Goal: Find specific page/section: Find specific page/section

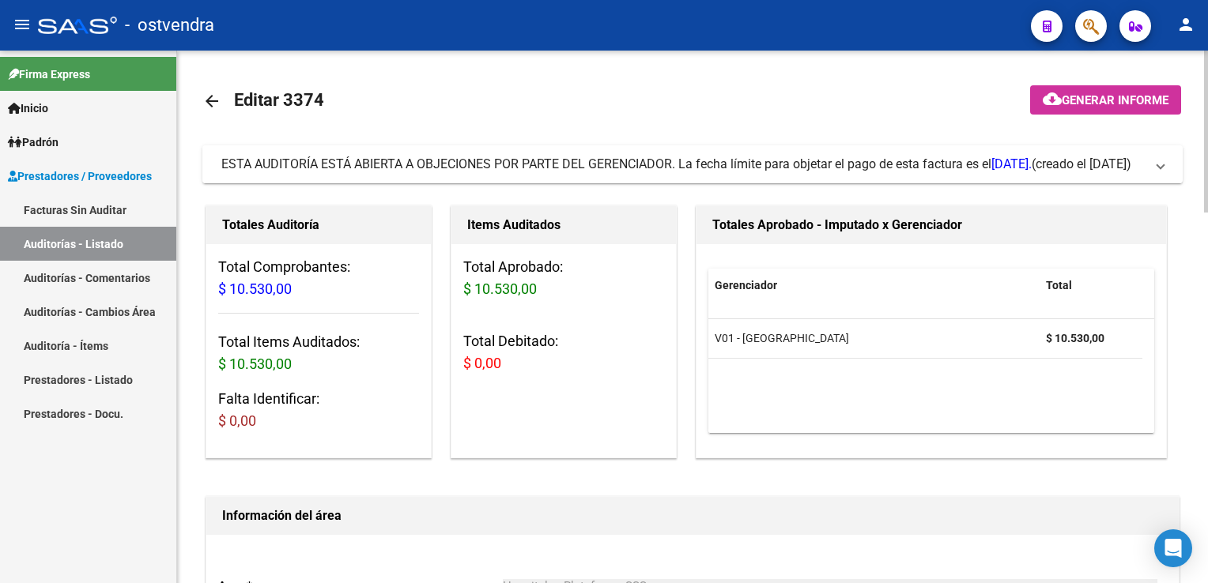
click at [1161, 167] on span at bounding box center [1160, 164] width 6 height 17
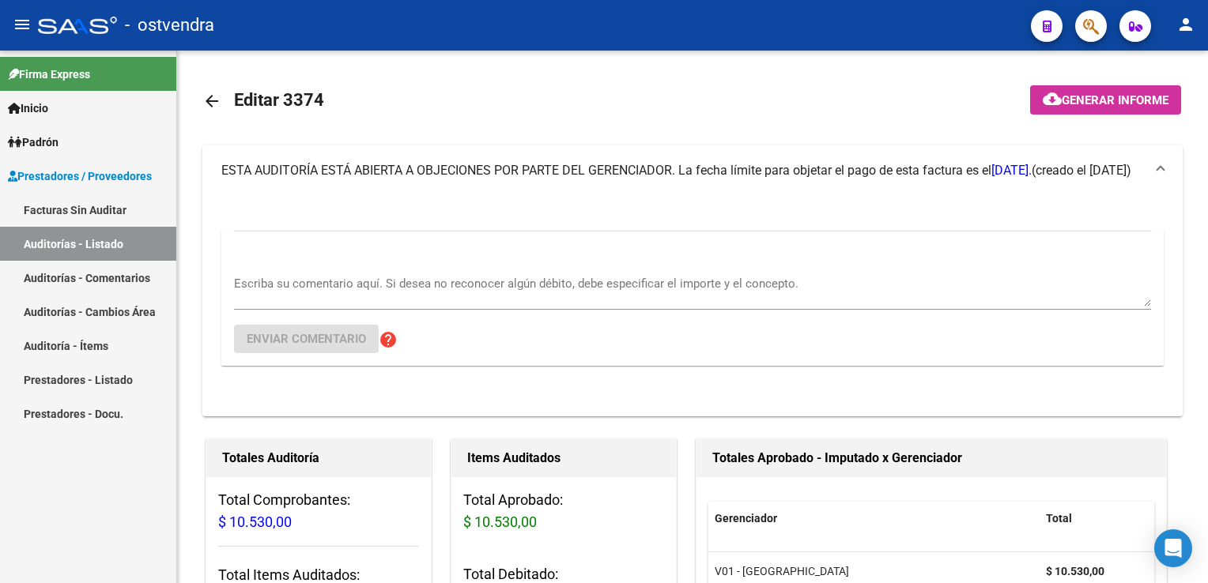
drag, startPoint x: 92, startPoint y: 352, endPoint x: 103, endPoint y: 349, distance: 10.7
click at [92, 351] on link "Auditoría - Ítems" at bounding box center [88, 346] width 176 height 34
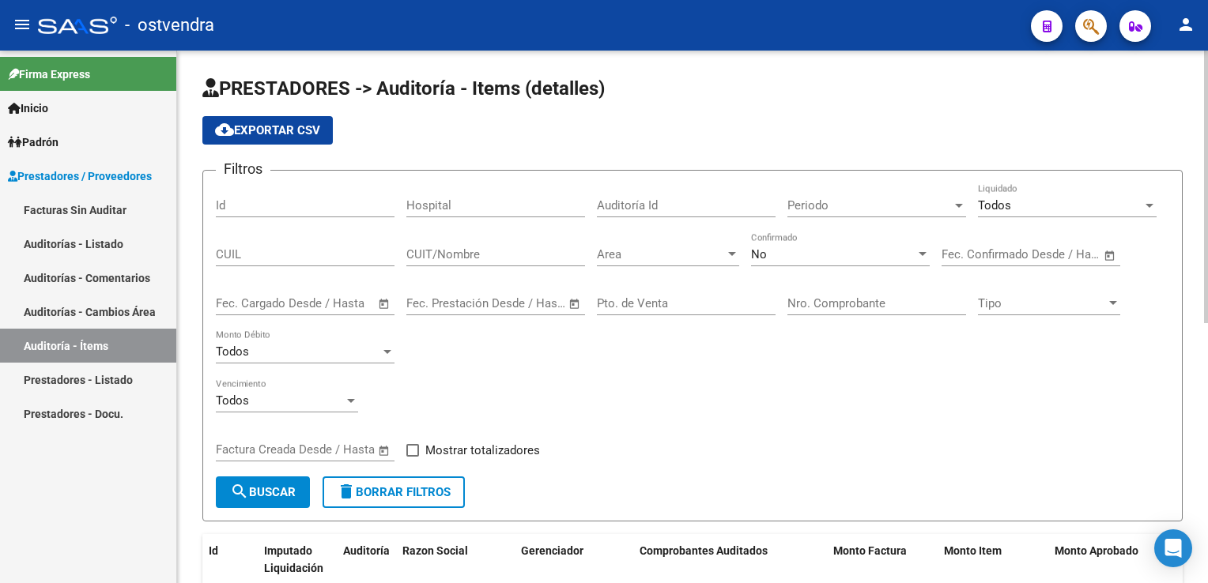
click at [727, 259] on div at bounding box center [732, 254] width 14 height 13
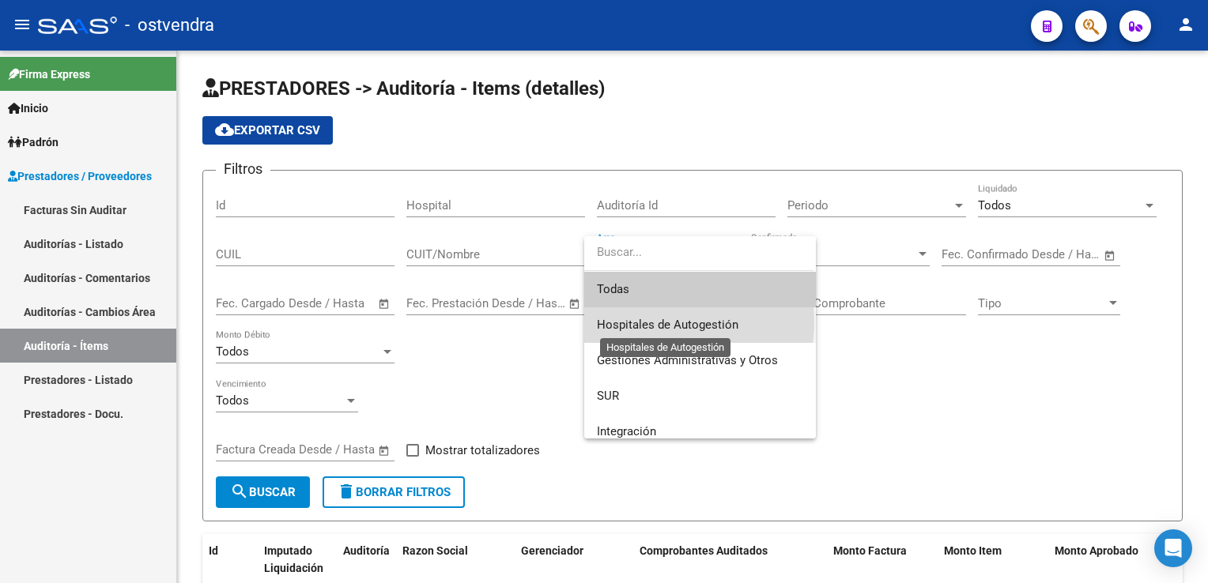
drag, startPoint x: 654, startPoint y: 322, endPoint x: 673, endPoint y: 318, distance: 19.6
click at [661, 322] on span "Hospitales de Autogestión" at bounding box center [667, 325] width 141 height 14
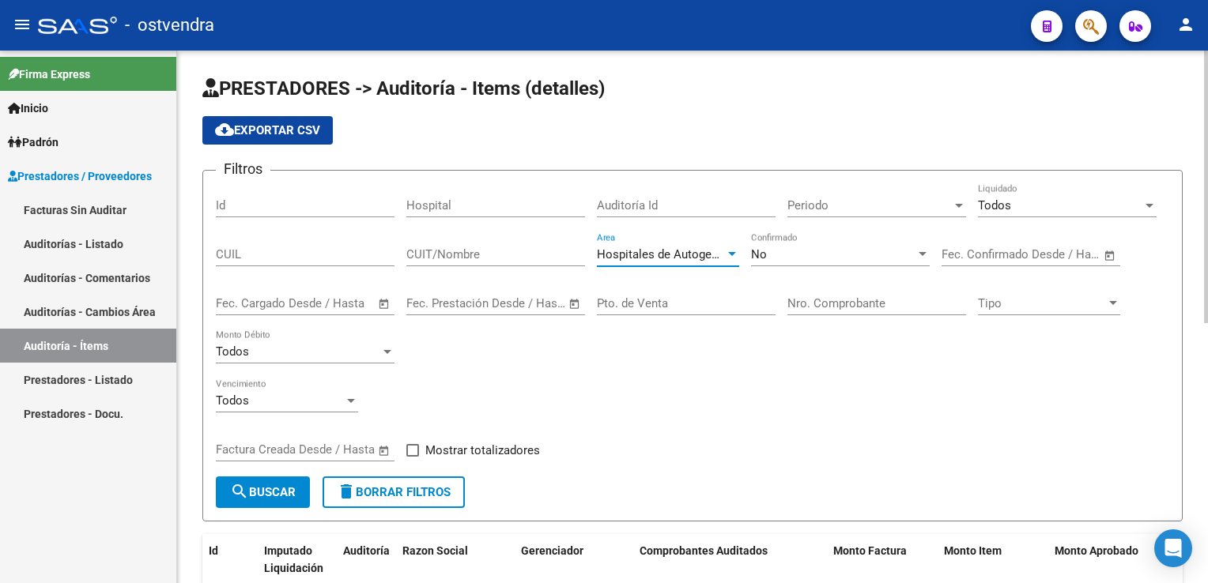
drag, startPoint x: 673, startPoint y: 318, endPoint x: 825, endPoint y: 300, distance: 152.7
click at [828, 303] on input "Nro. Comprobante" at bounding box center [876, 303] width 179 height 14
click at [824, 299] on input "Nro. Comprobante" at bounding box center [876, 303] width 179 height 14
type input "6194"
click at [272, 481] on button "search Buscar" at bounding box center [263, 493] width 94 height 32
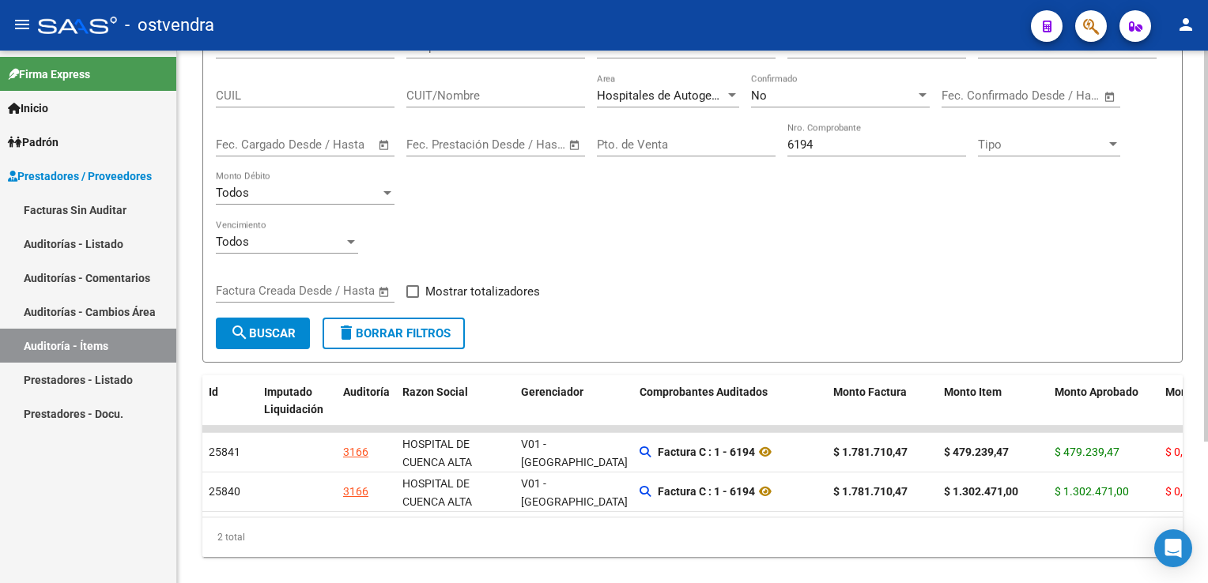
scroll to position [192, 0]
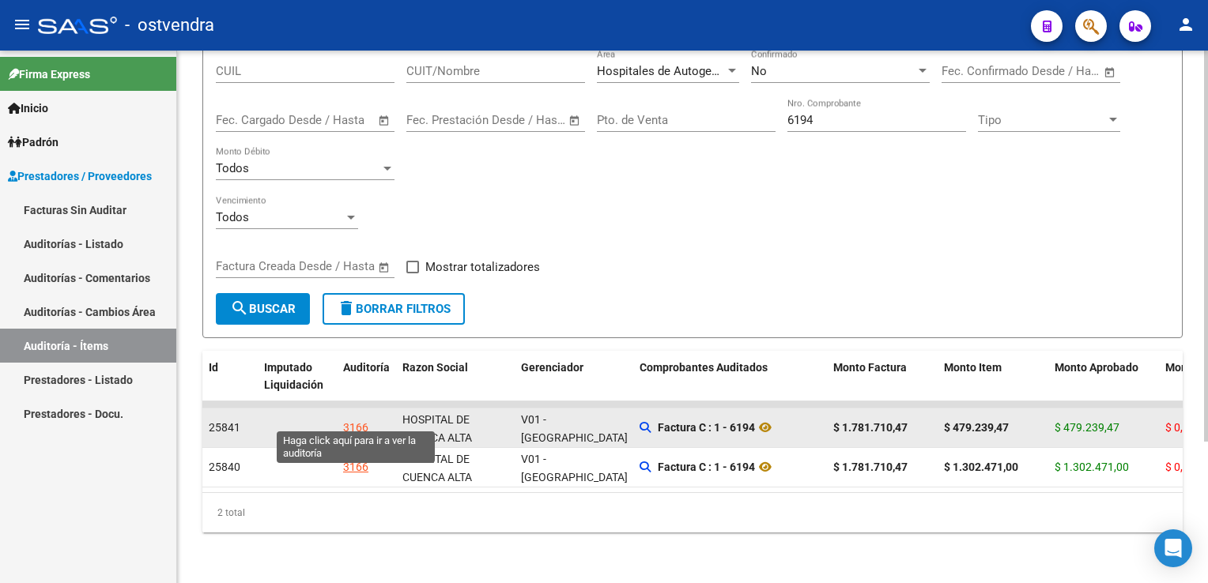
click at [362, 420] on div "3166" at bounding box center [355, 428] width 25 height 18
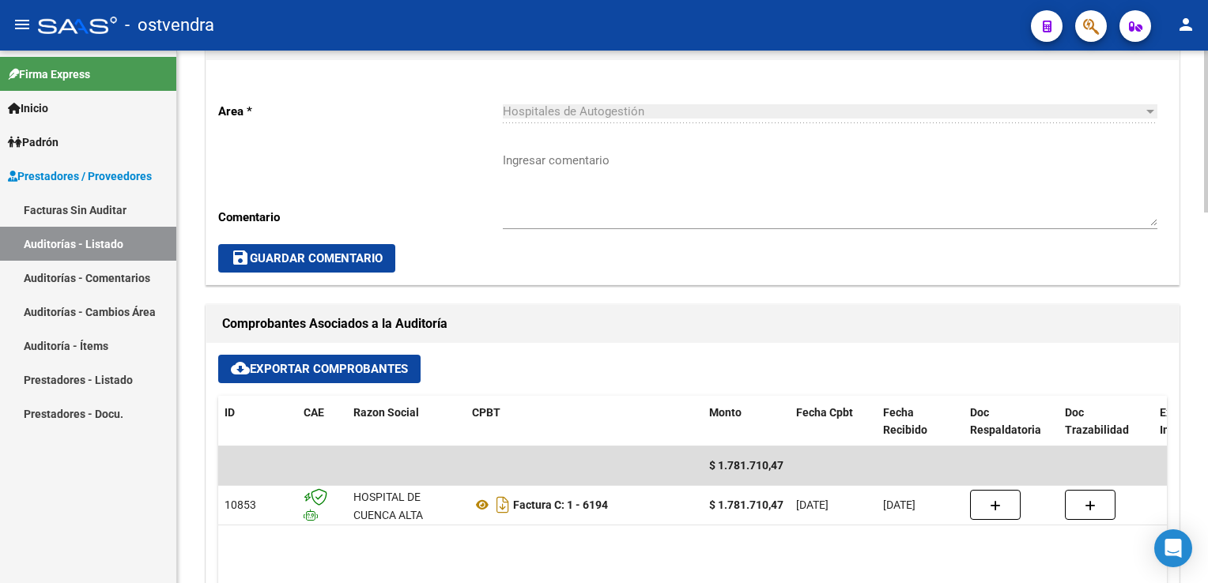
scroll to position [474, 0]
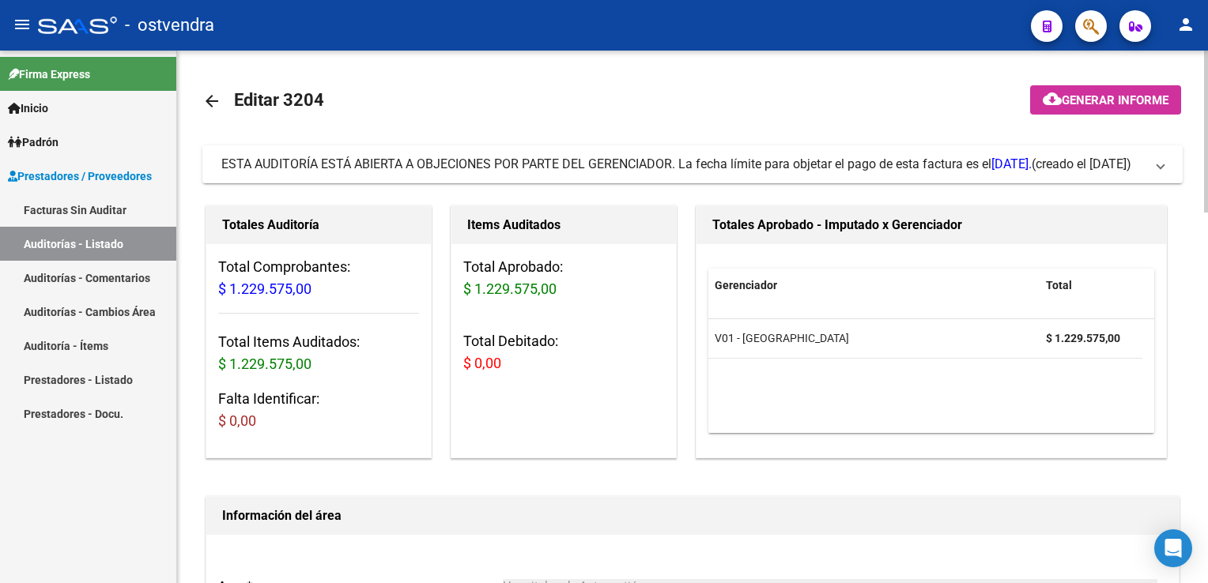
click at [1154, 163] on span "ESTA AUDITORÍA ESTÁ ABIERTA A OBJECIONES POR PARTE DEL GERENCIADOR. La fecha lí…" at bounding box center [689, 164] width 936 height 17
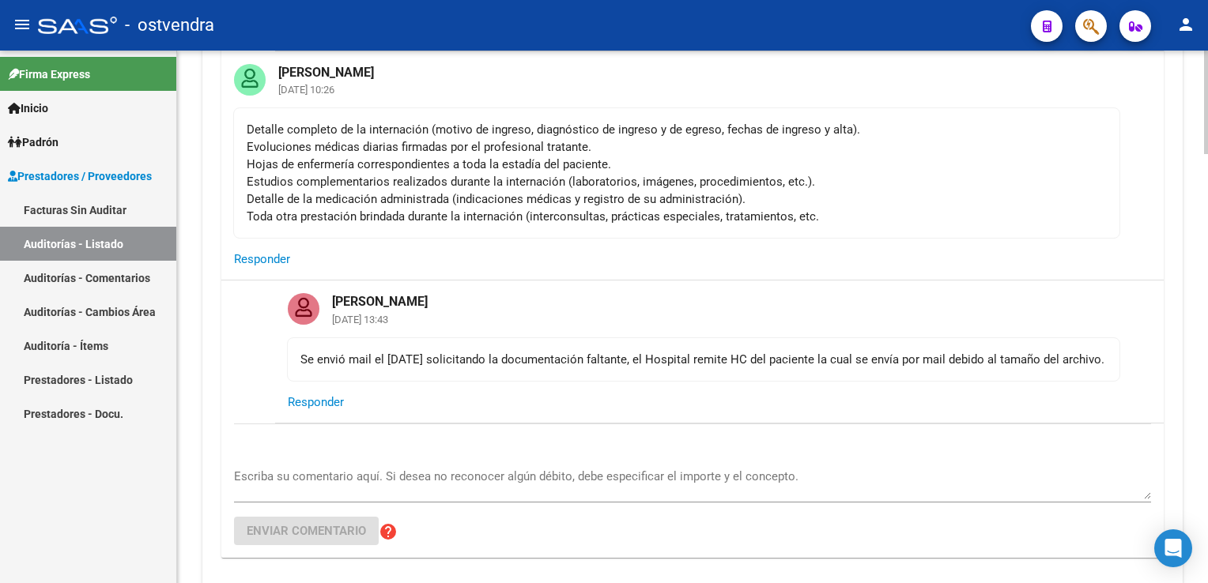
scroll to position [553, 0]
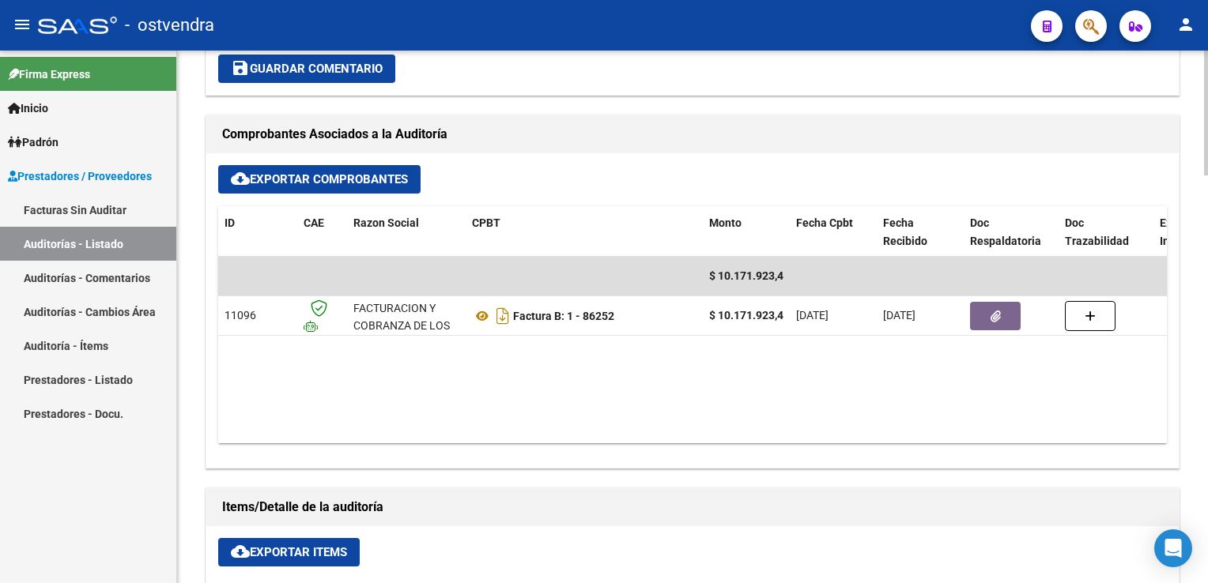
scroll to position [1186, 0]
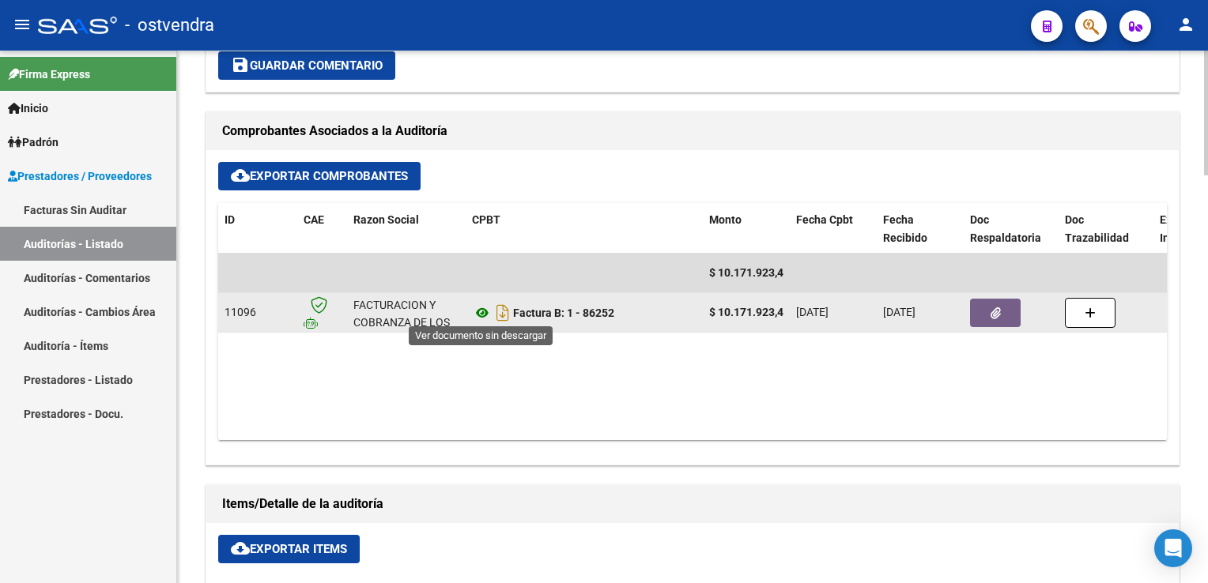
click at [477, 308] on icon at bounding box center [482, 312] width 21 height 19
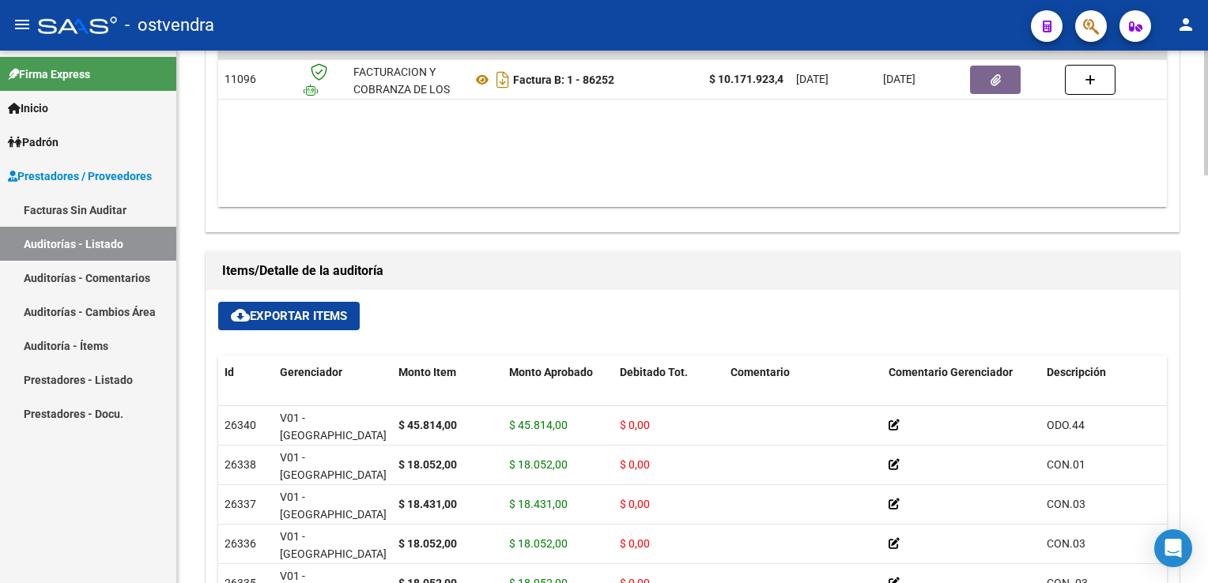
scroll to position [1423, 0]
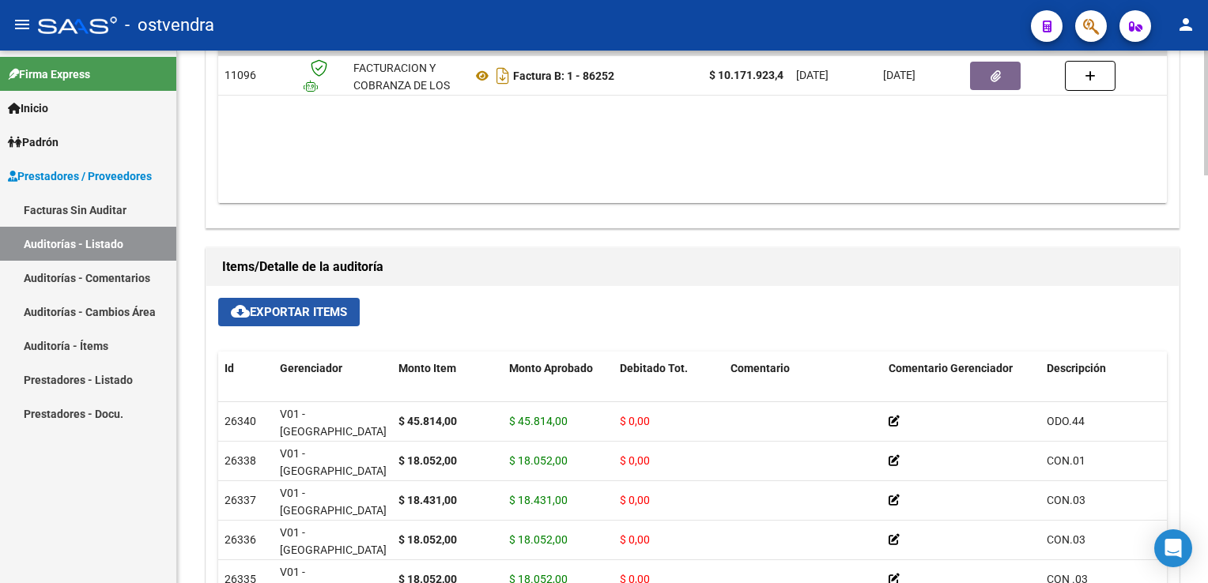
click at [281, 308] on span "cloud_download Exportar Items" at bounding box center [289, 312] width 116 height 14
click at [612, 244] on div "Items/Detalle de la auditoría cloud_download Exportar Items Id Gerenciador Mont…" at bounding box center [692, 516] width 980 height 545
